Goal: Information Seeking & Learning: Understand process/instructions

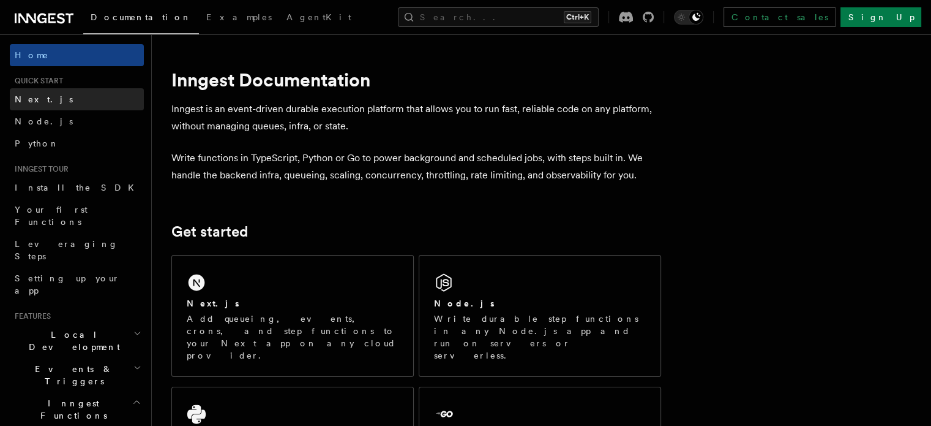
click at [37, 97] on span "Next.js" at bounding box center [44, 99] width 58 height 10
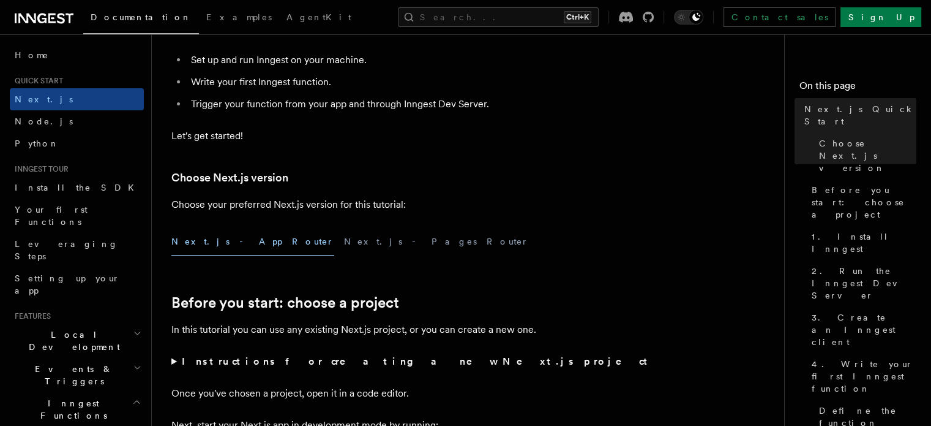
scroll to position [184, 0]
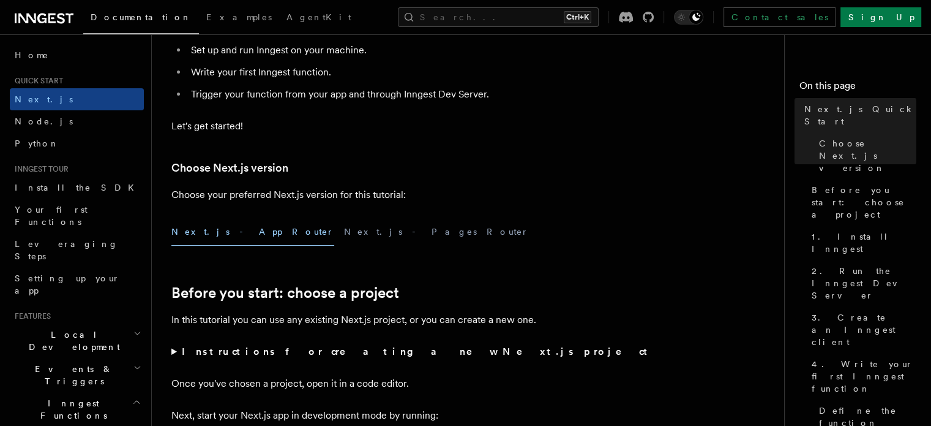
click at [209, 232] on button "Next.js - App Router" at bounding box center [252, 232] width 163 height 28
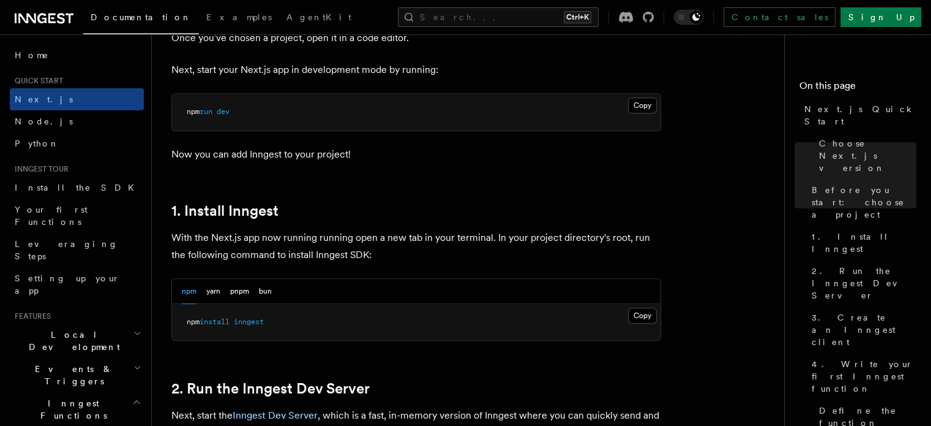
scroll to position [551, 0]
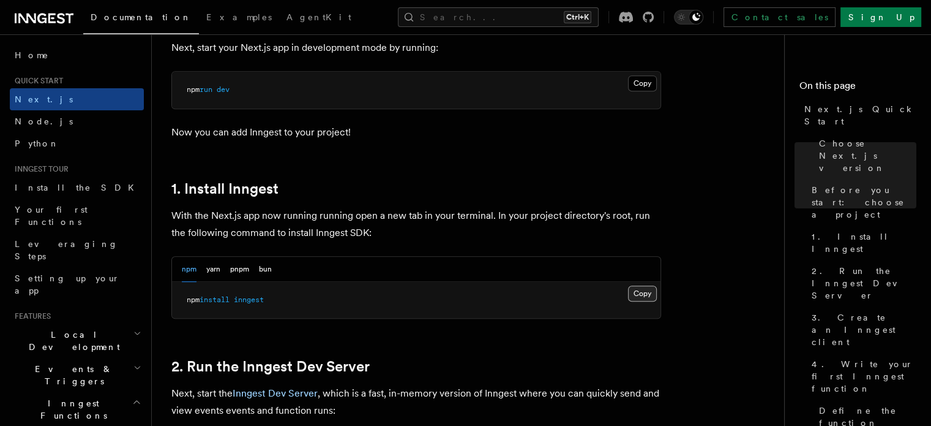
click at [649, 293] on button "Copy Copied" at bounding box center [642, 293] width 29 height 16
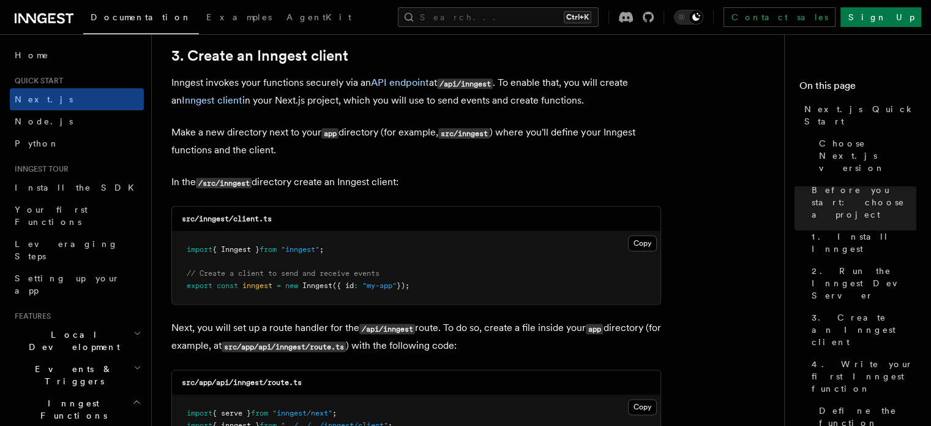
scroll to position [1470, 0]
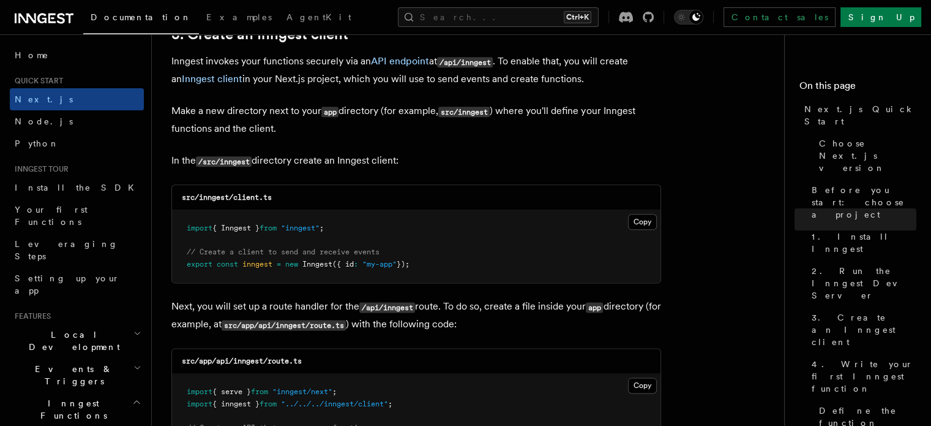
click at [236, 157] on code "/src/inngest" at bounding box center [224, 161] width 56 height 10
copy p "inngest"
click at [242, 197] on code "src/inngest/client.ts" at bounding box center [227, 197] width 90 height 9
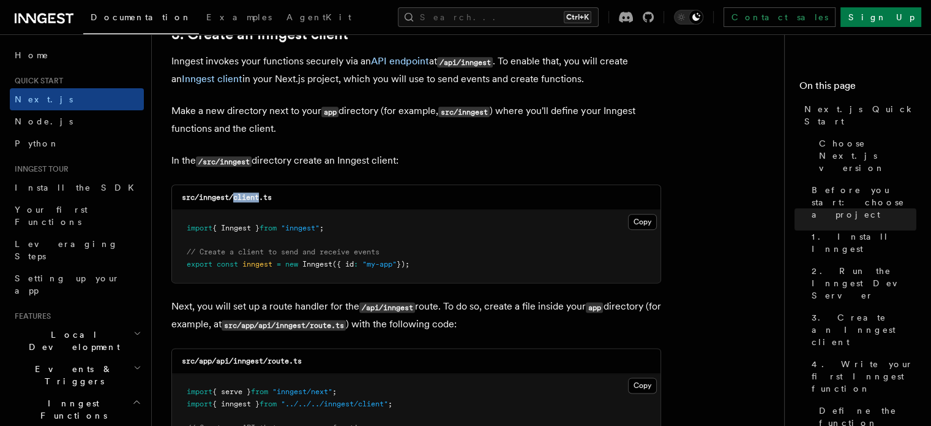
copy code "client"
click at [641, 222] on button "Copy Copied" at bounding box center [642, 222] width 29 height 16
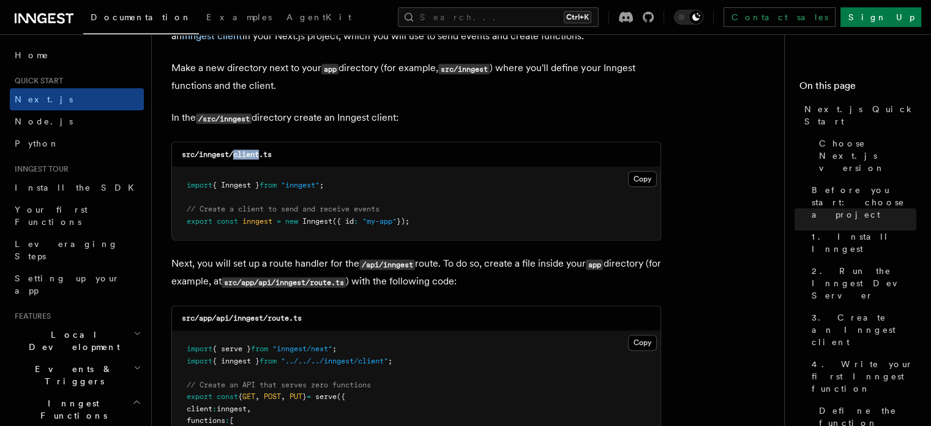
scroll to position [1531, 0]
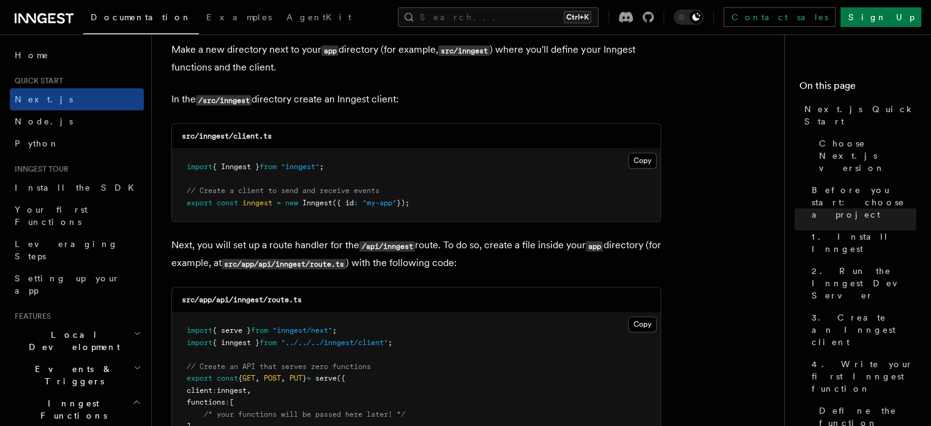
click at [250, 303] on code "src/app/api/inngest/route.ts" at bounding box center [242, 299] width 120 height 9
copy code "inngest"
click at [274, 301] on code "src/app/api/inngest/route.ts" at bounding box center [242, 299] width 120 height 9
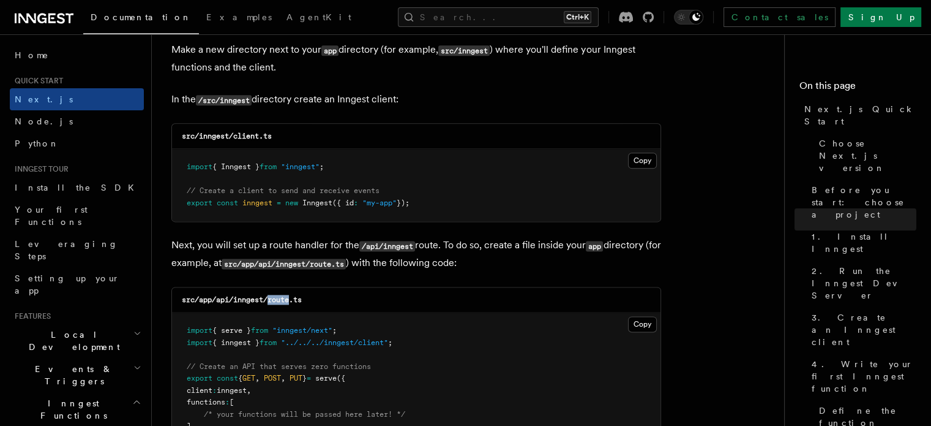
copy code "route"
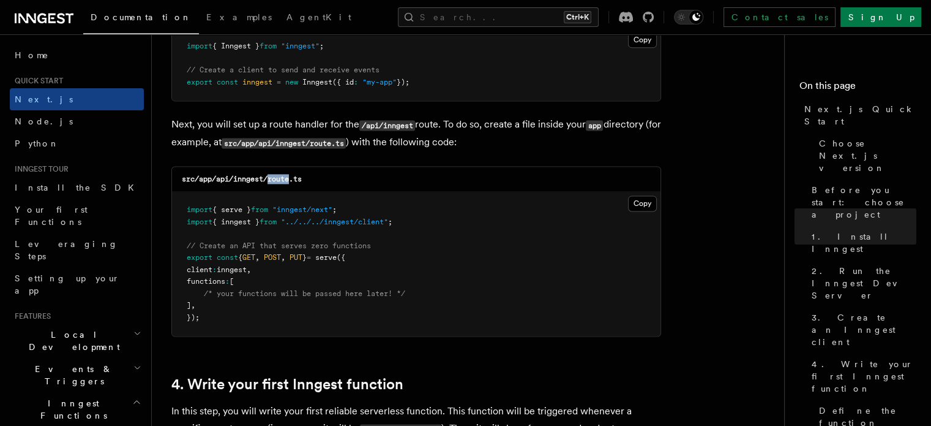
scroll to position [1653, 0]
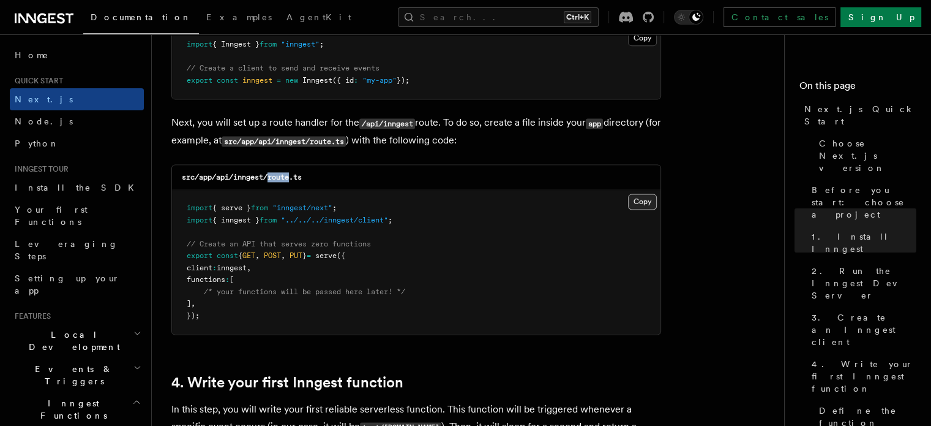
click at [647, 200] on button "Copy Copied" at bounding box center [642, 202] width 29 height 16
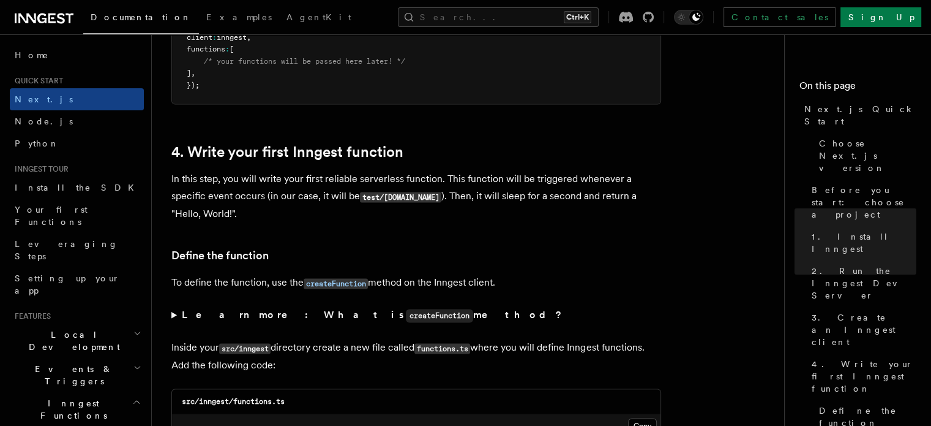
scroll to position [2021, 0]
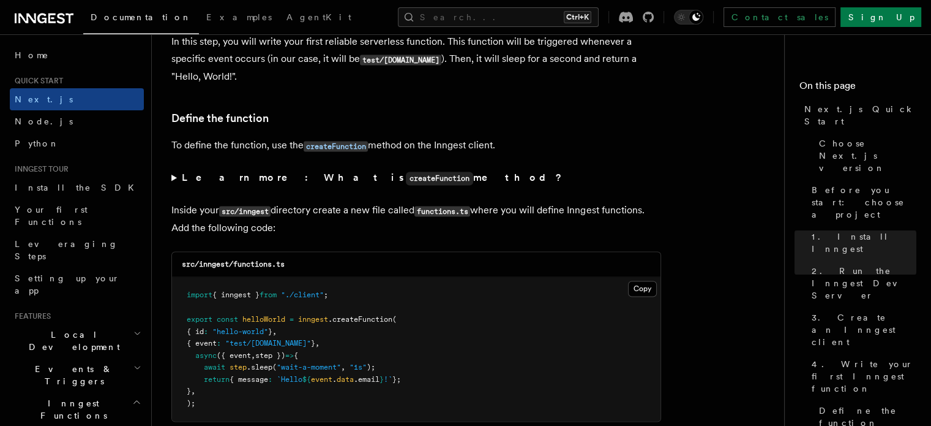
click at [248, 266] on code "src/inngest/functions.ts" at bounding box center [233, 264] width 103 height 9
copy code "functions"
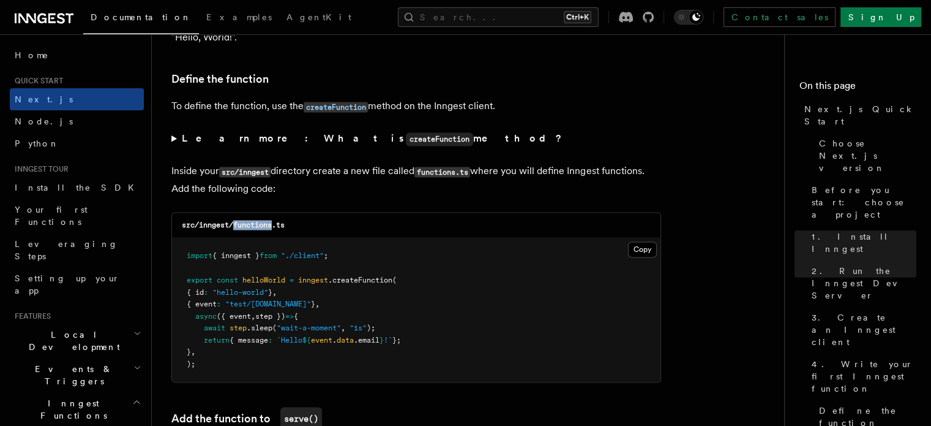
scroll to position [2082, 0]
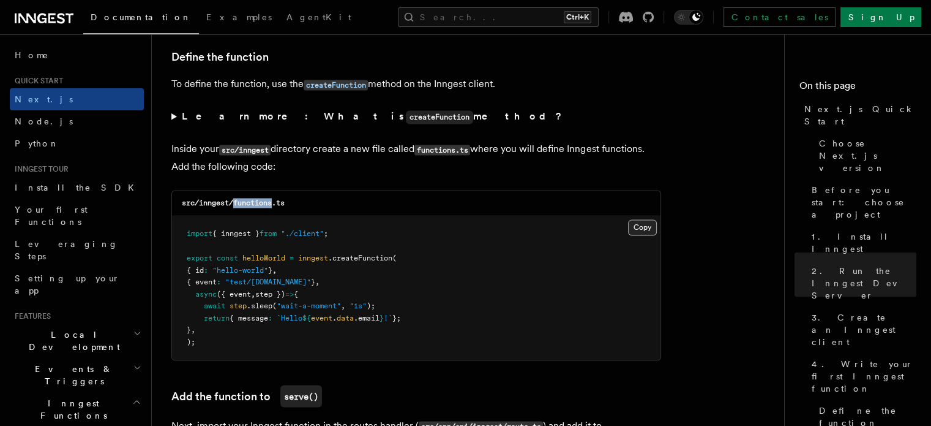
click at [642, 230] on button "Copy Copied" at bounding box center [642, 227] width 29 height 16
click at [392, 10] on div "Search... Ctrl+K Contact sales Sign Up" at bounding box center [654, 17] width 533 height 20
